Goal: Transaction & Acquisition: Purchase product/service

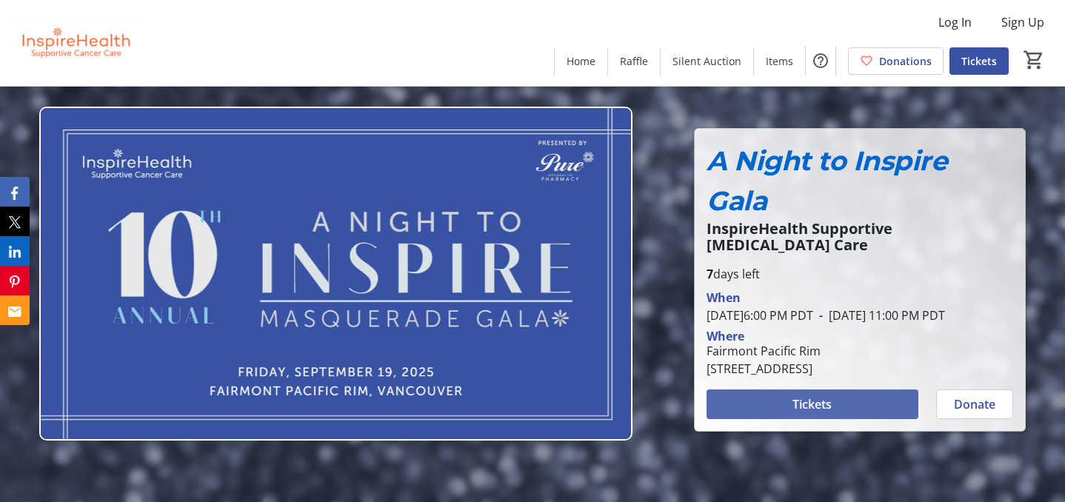
click at [872, 410] on span at bounding box center [812, 405] width 211 height 36
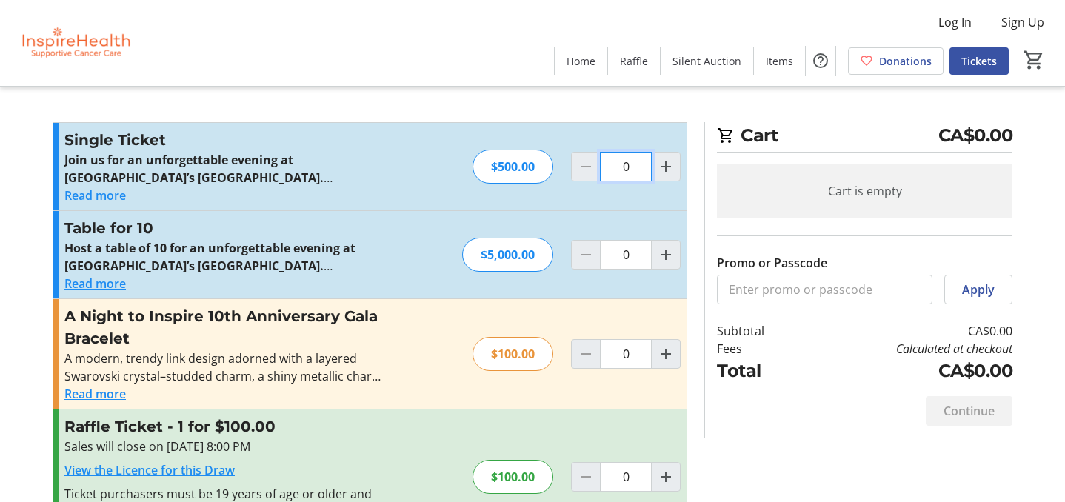
click at [630, 171] on input "0" at bounding box center [626, 167] width 52 height 30
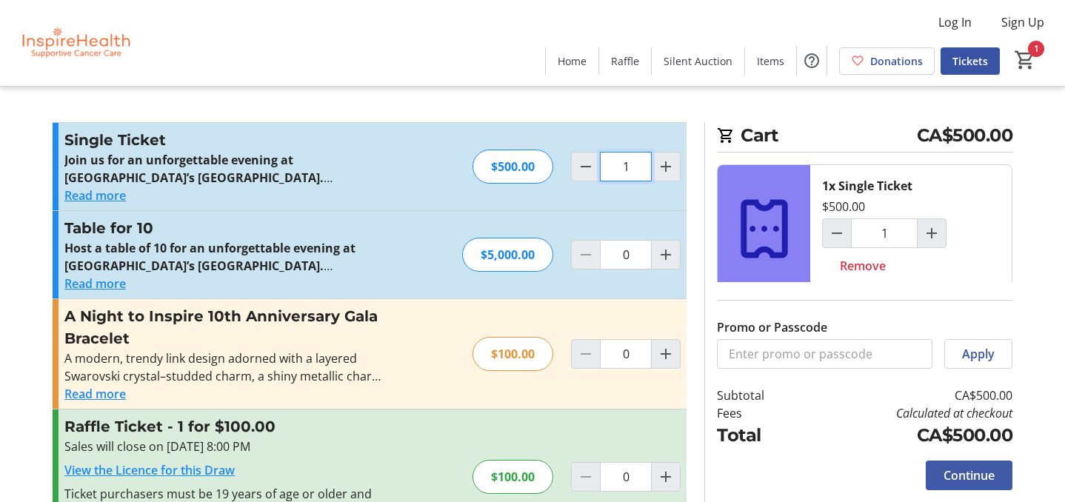
type input "1"
click at [965, 472] on span "Continue" at bounding box center [969, 476] width 51 height 18
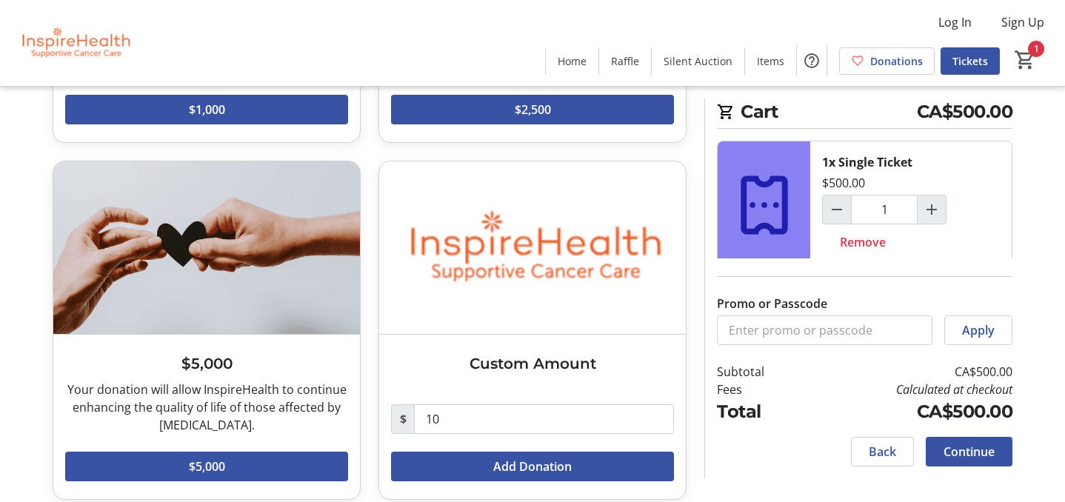
scroll to position [718, 0]
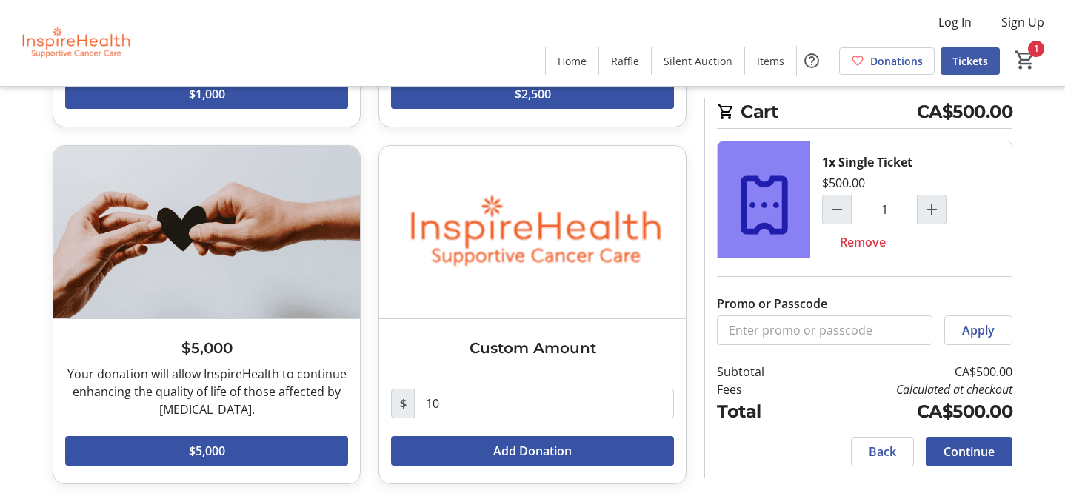
click at [984, 56] on span "Tickets" at bounding box center [970, 61] width 36 height 16
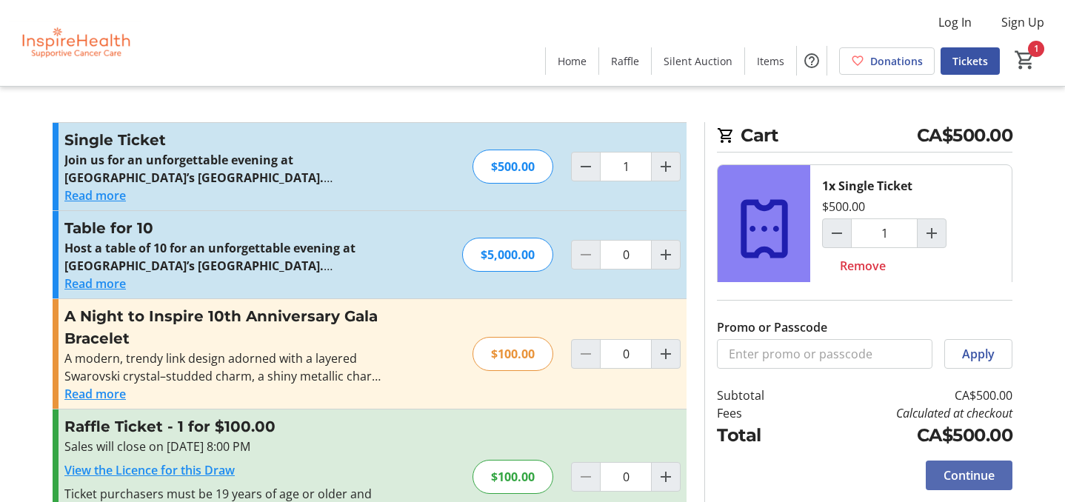
click at [960, 475] on span "Continue" at bounding box center [969, 476] width 51 height 18
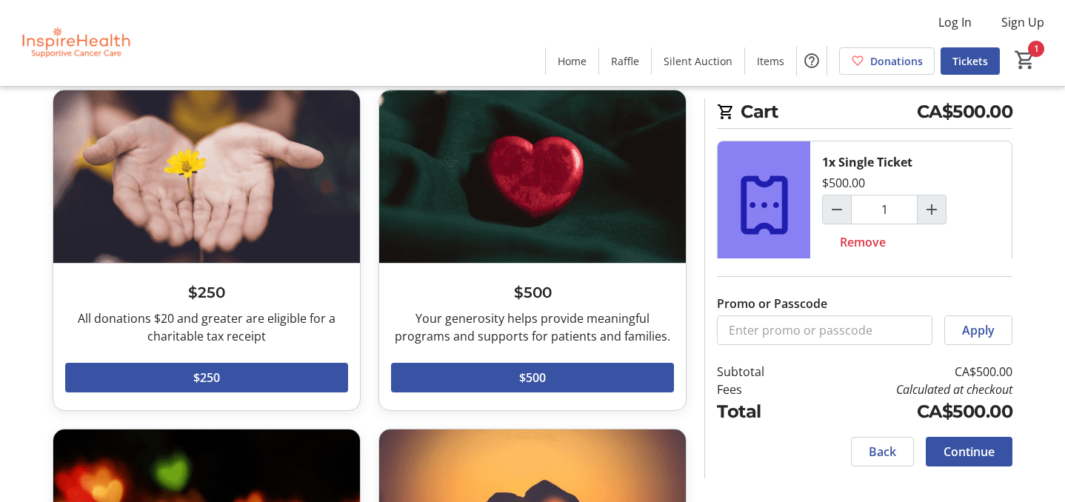
scroll to position [84, 0]
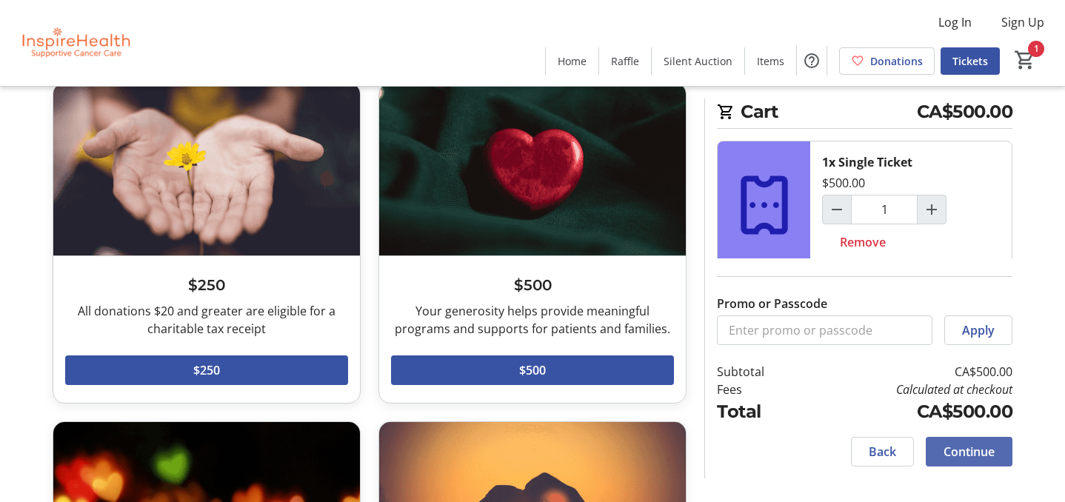
click at [957, 450] on span "Continue" at bounding box center [969, 452] width 51 height 18
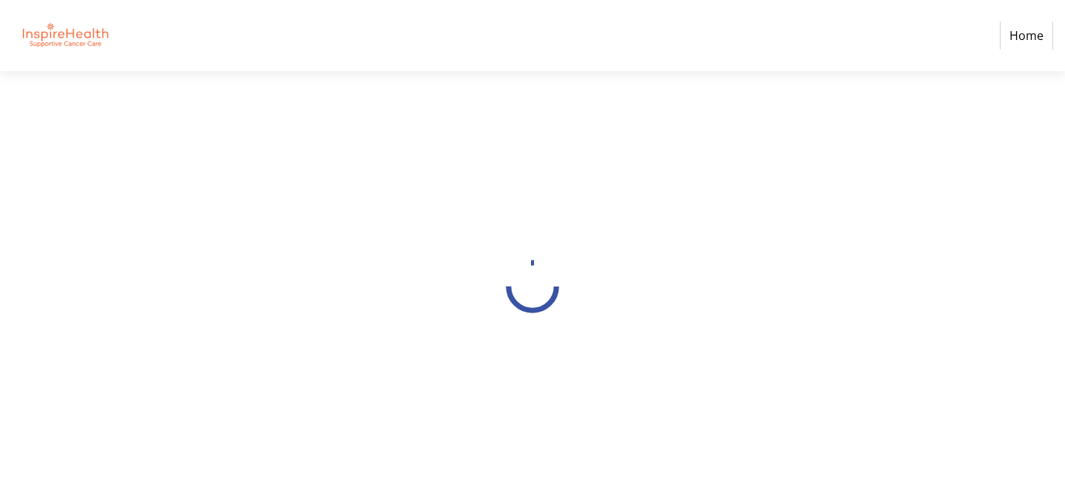
select select "CA"
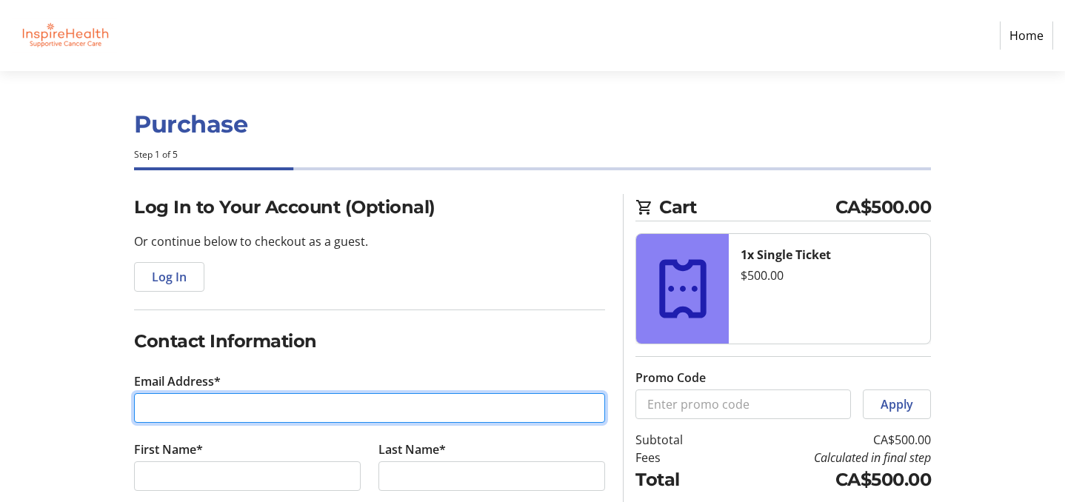
click at [267, 414] on input "Email Address*" at bounding box center [369, 408] width 471 height 30
type input "[EMAIL_ADDRESS][DOMAIN_NAME]"
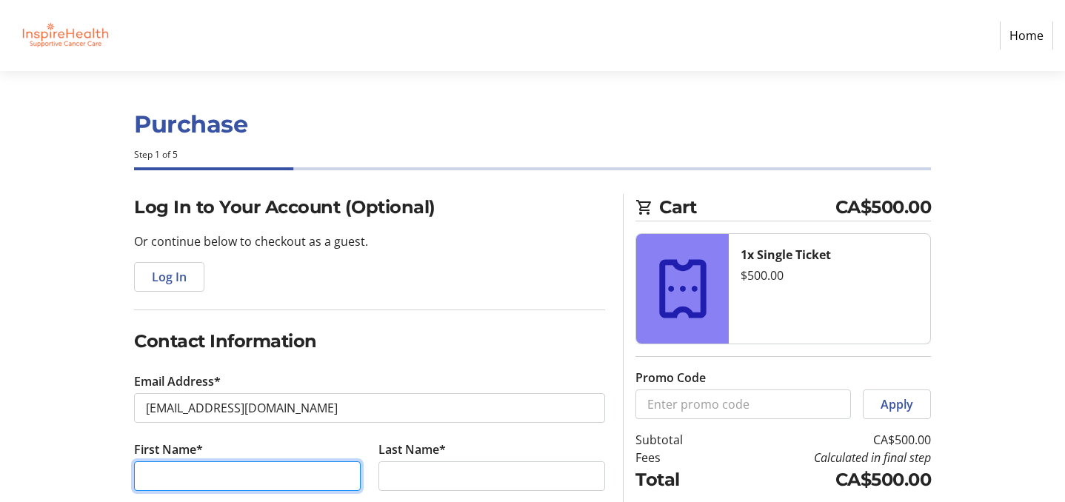
click at [231, 479] on input "First Name*" at bounding box center [247, 476] width 227 height 30
type input "[PERSON_NAME]"
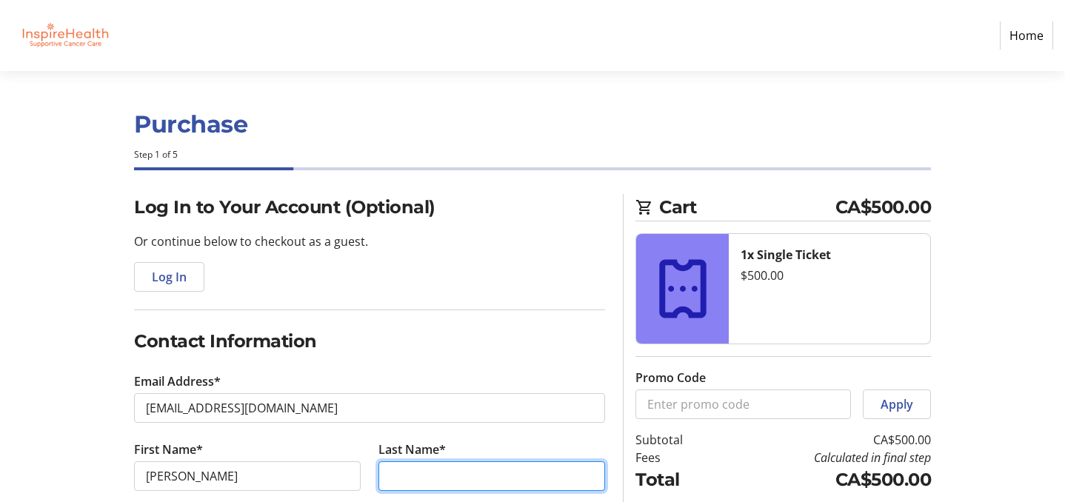
click at [418, 475] on input "Last Name*" at bounding box center [491, 476] width 227 height 30
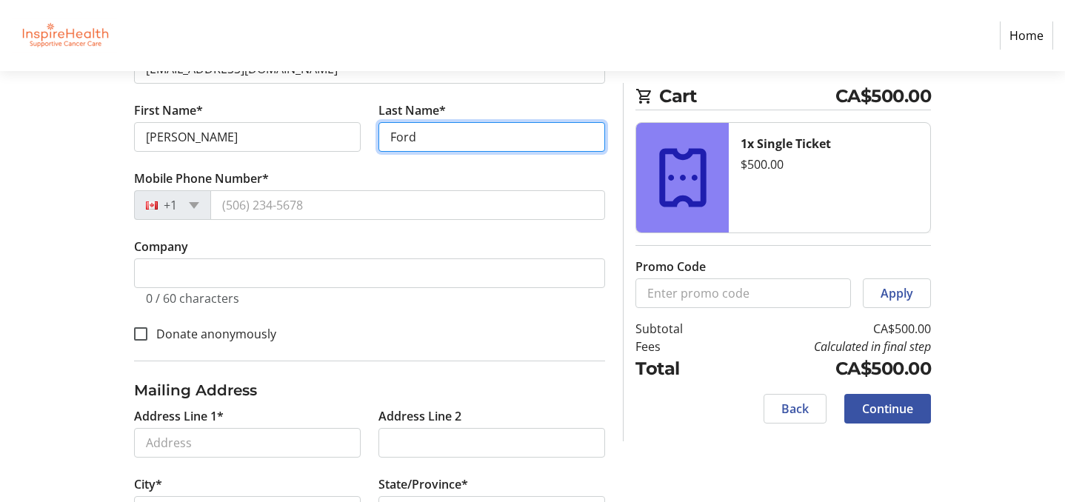
scroll to position [340, 0]
type input "Ford"
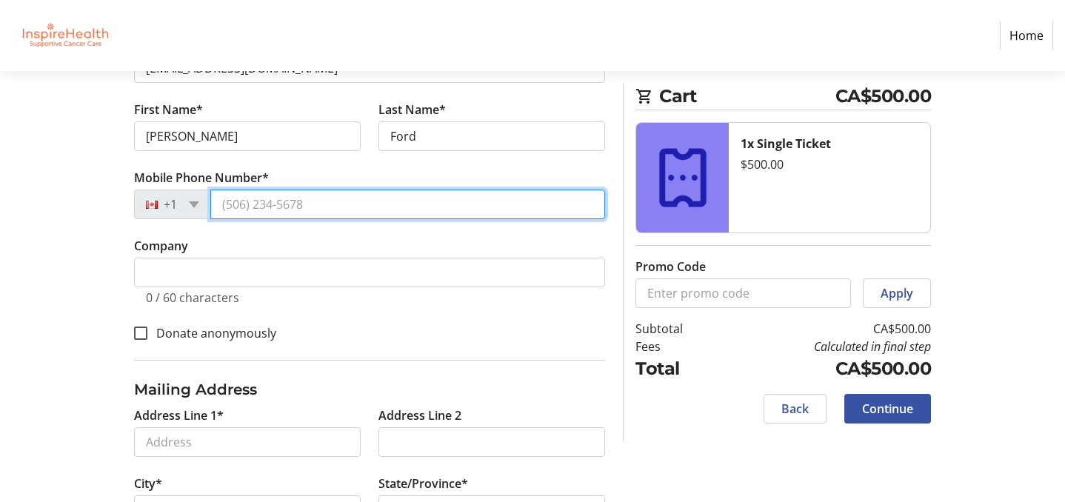
click at [242, 201] on input "Mobile Phone Number*" at bounding box center [407, 205] width 395 height 30
type input "[PHONE_NUMBER]"
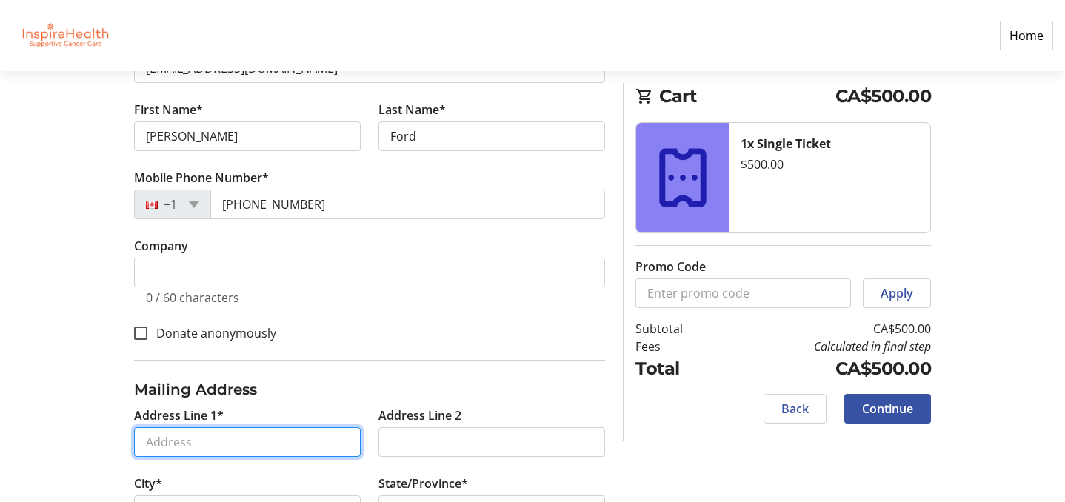
click at [190, 447] on input "Address Line 1*" at bounding box center [247, 442] width 227 height 30
type input "#408-[STREET_ADDRESS]"
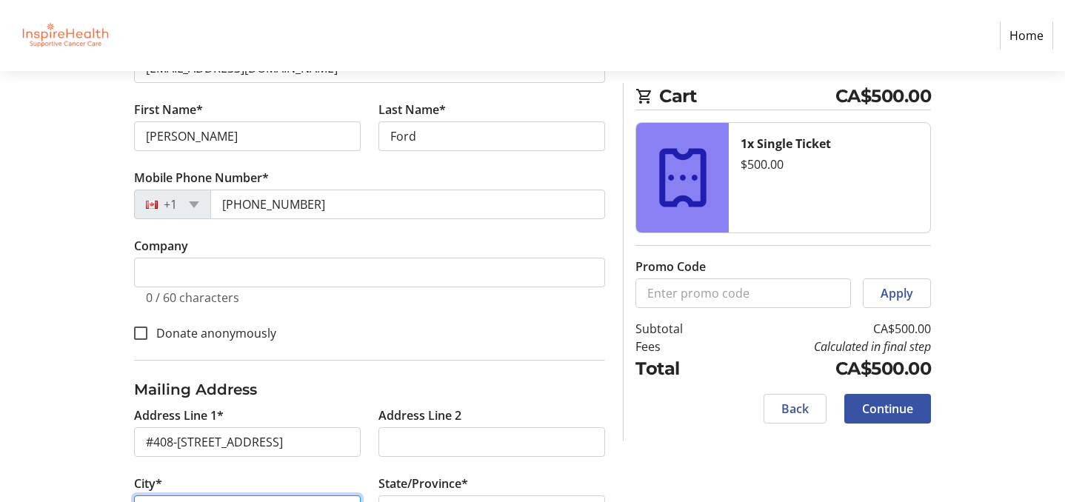
type input "[GEOGRAPHIC_DATA]"
select select "BC"
type input "V6K 4R2"
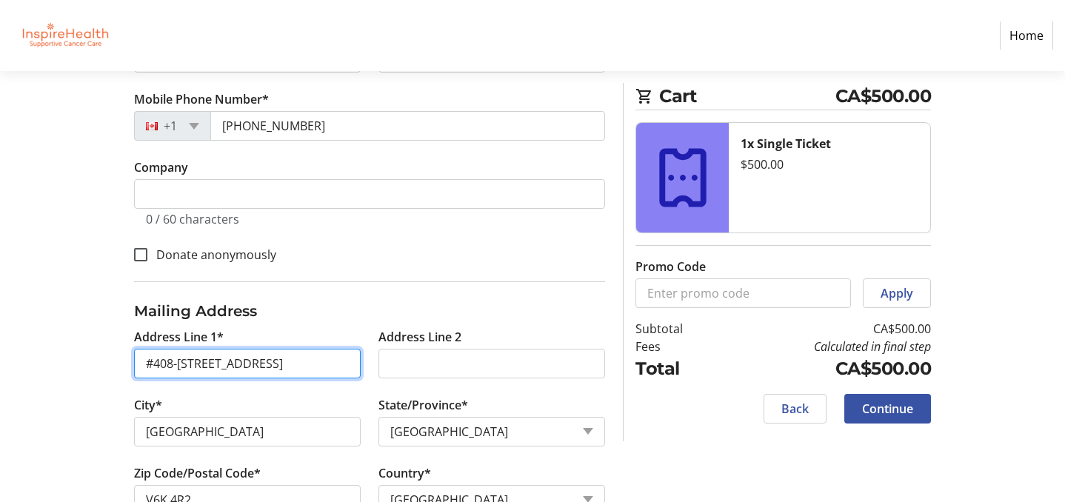
scroll to position [467, 0]
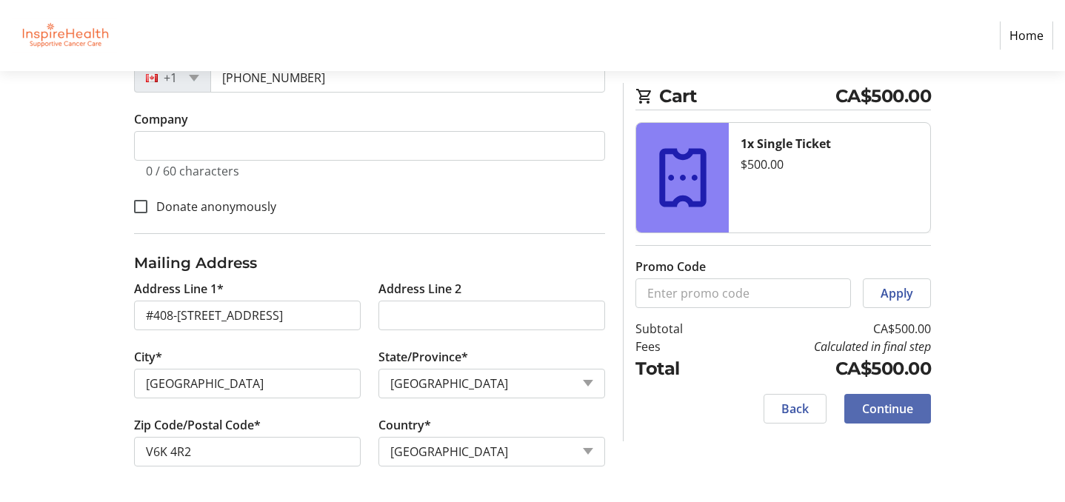
click at [867, 409] on span "Continue" at bounding box center [887, 409] width 51 height 18
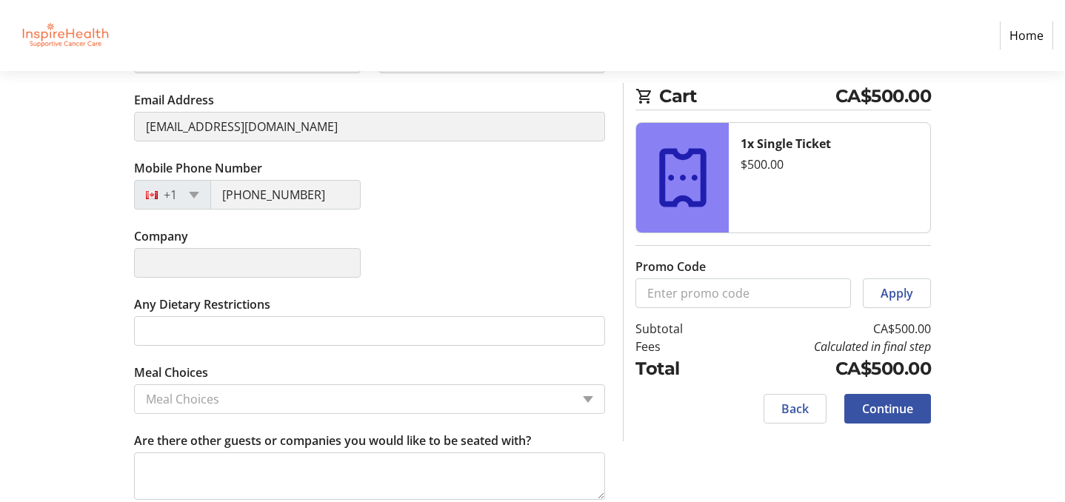
scroll to position [402, 0]
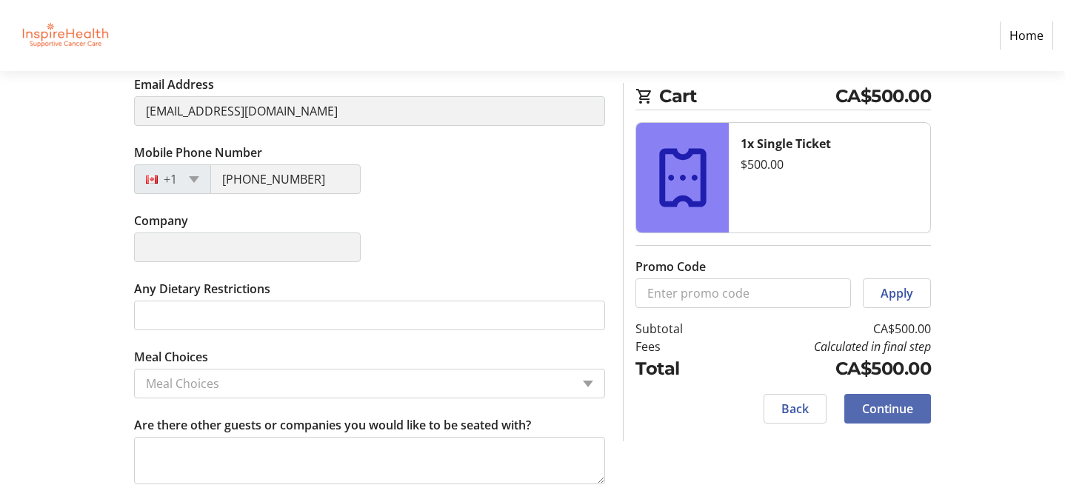
click at [875, 407] on span "Continue" at bounding box center [887, 409] width 51 height 18
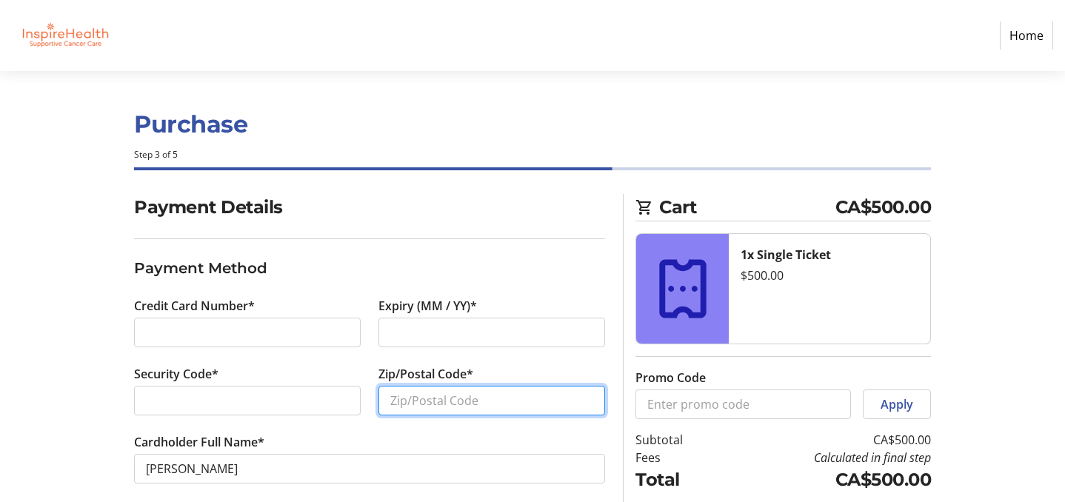
click at [478, 403] on input "Zip/Postal Code*" at bounding box center [491, 401] width 227 height 30
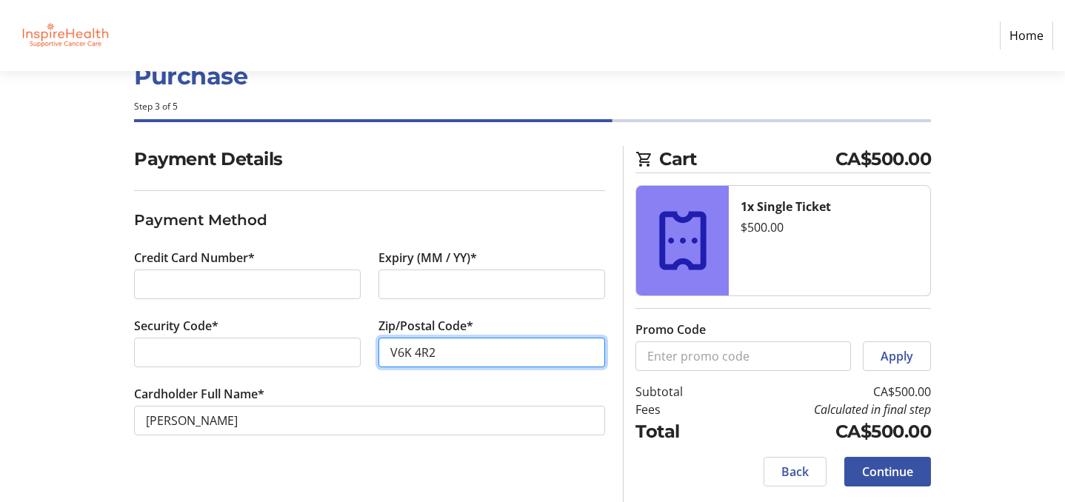
scroll to position [50, 0]
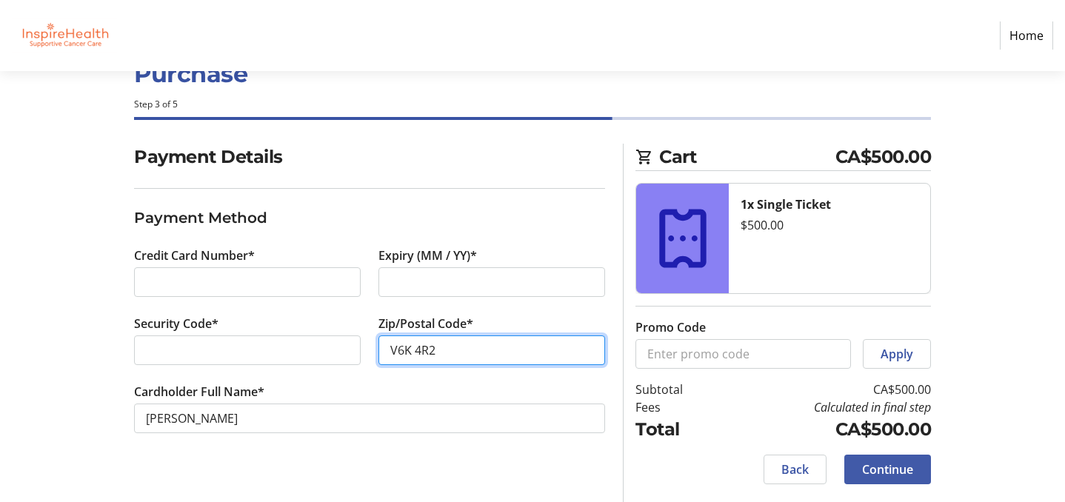
type input "V6K 4R2"
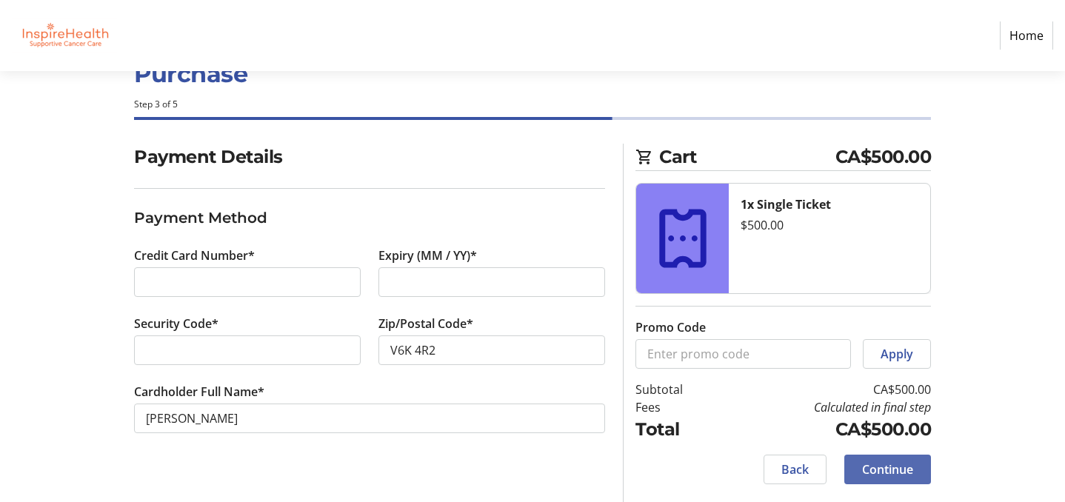
click at [902, 464] on span "Continue" at bounding box center [887, 470] width 51 height 18
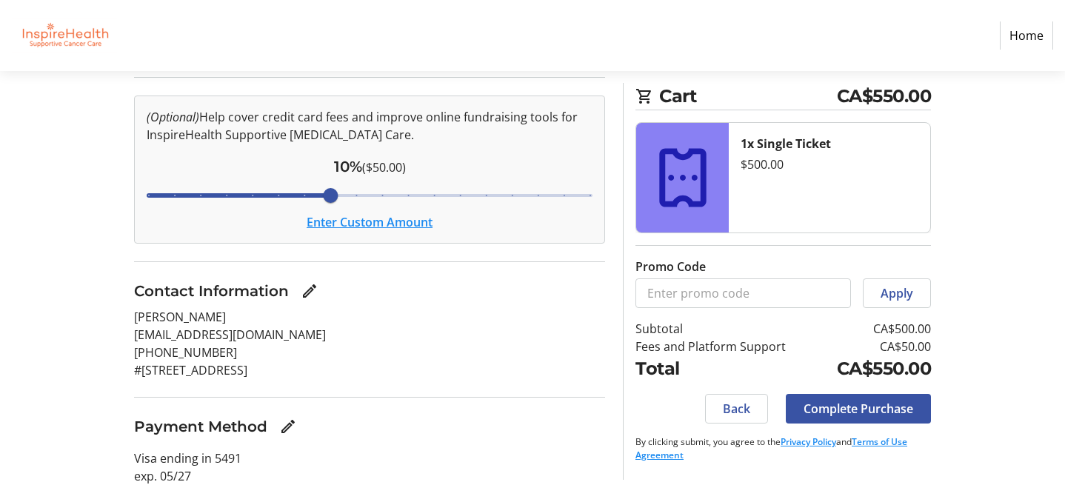
scroll to position [198, 0]
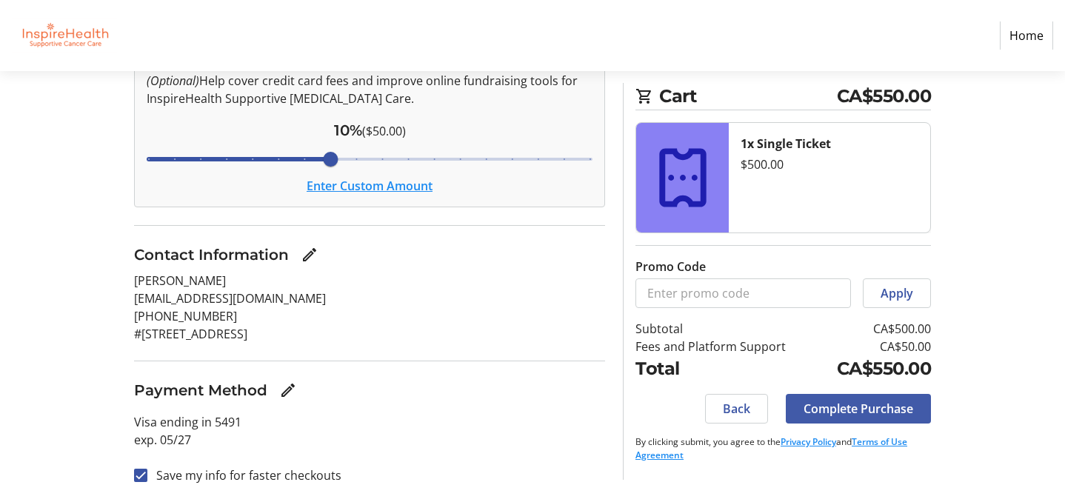
click at [878, 413] on span "Complete Purchase" at bounding box center [859, 409] width 110 height 18
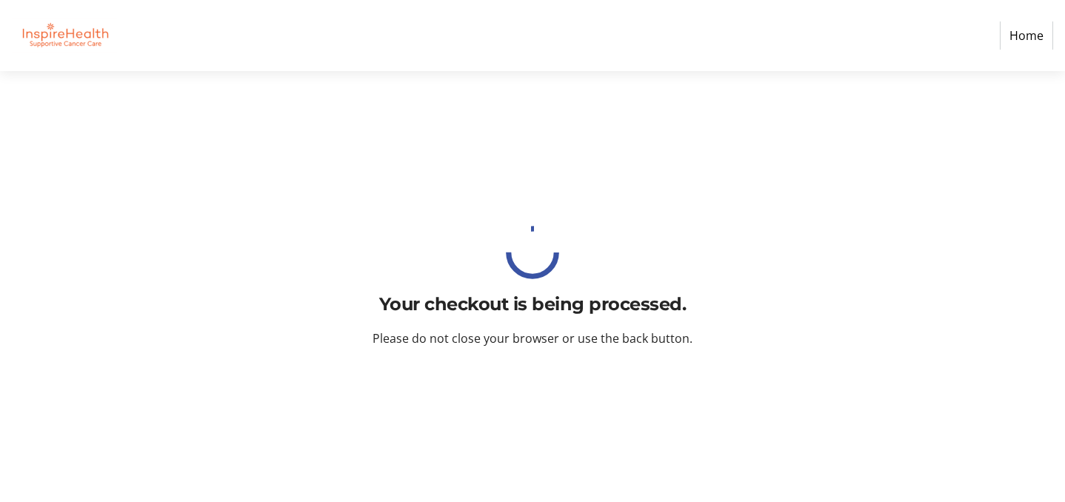
scroll to position [0, 0]
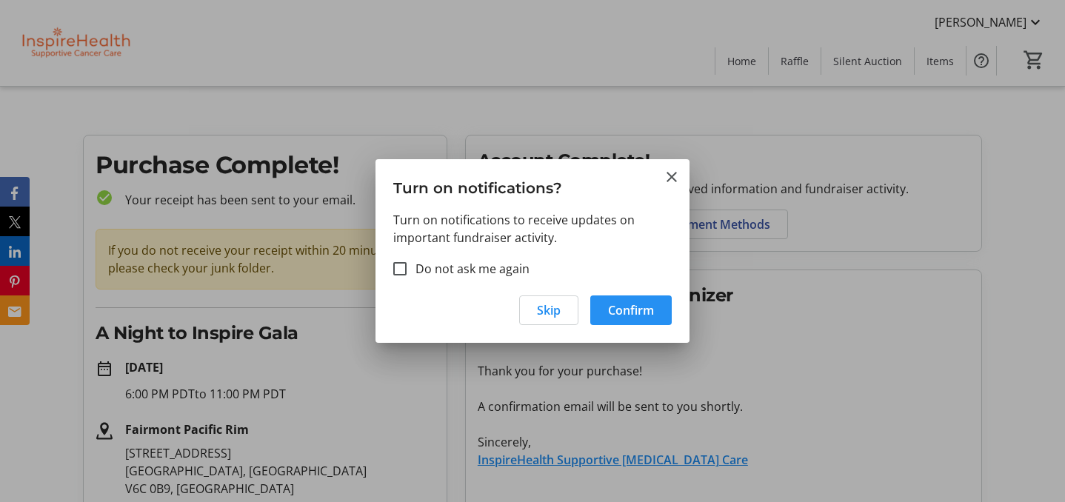
click at [635, 302] on span "Confirm" at bounding box center [631, 310] width 46 height 18
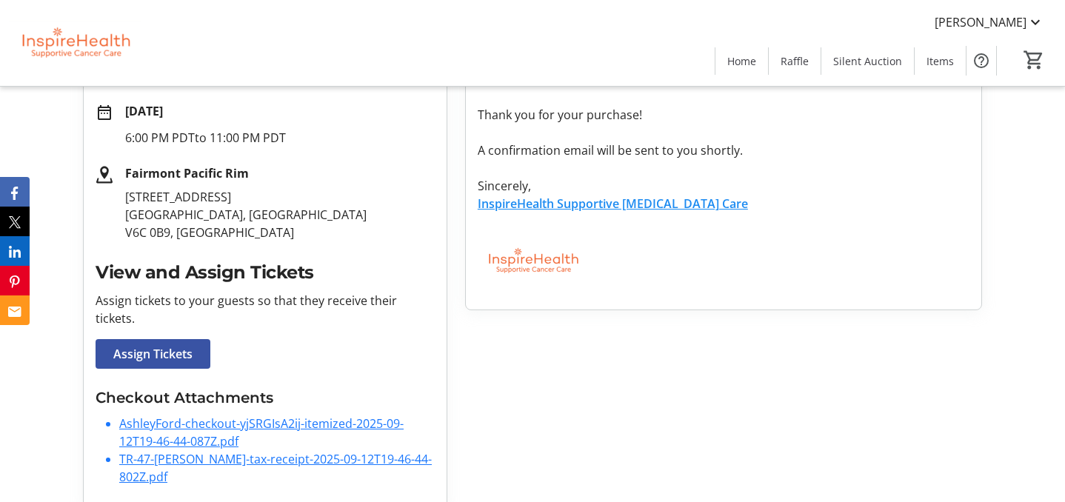
scroll to position [258, 0]
